Goal: Task Accomplishment & Management: Manage account settings

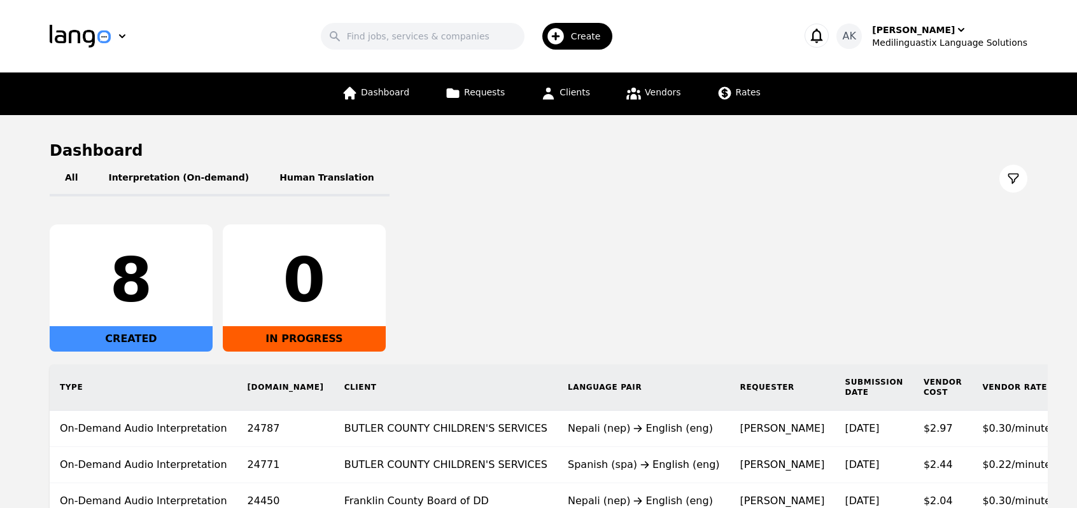
click at [426, 282] on div "8 CREATED 0 IN PROGRESS" at bounding box center [538, 288] width 977 height 127
click at [921, 38] on div "Medilinguastix Language Solutions" at bounding box center [949, 42] width 155 height 13
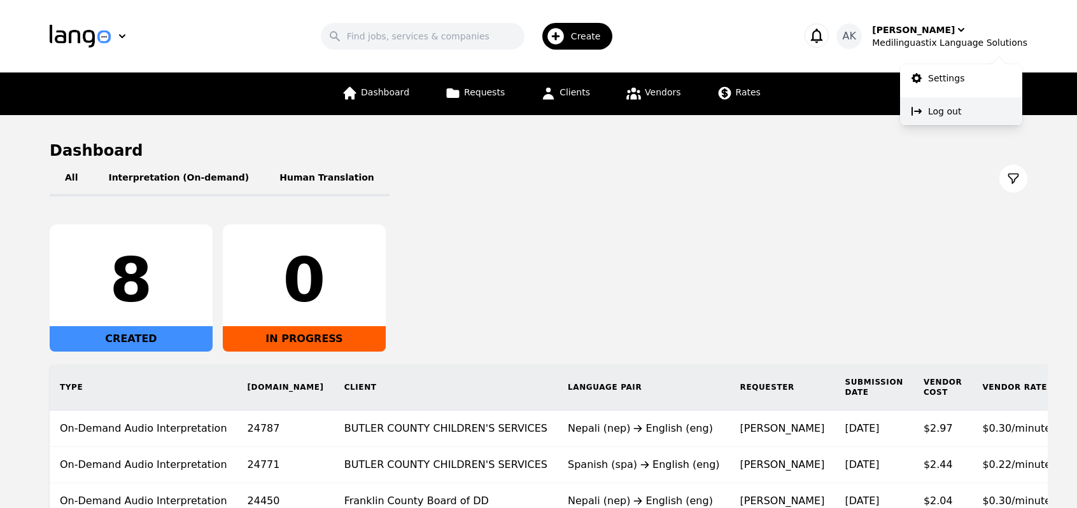
click at [926, 113] on button "Log out" at bounding box center [961, 111] width 122 height 28
